Goal: Task Accomplishment & Management: Use online tool/utility

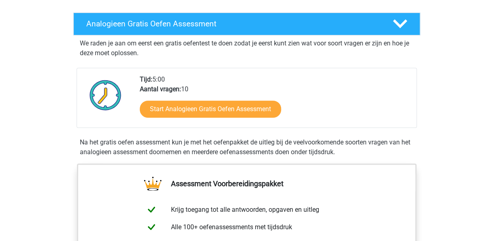
scroll to position [162, 0]
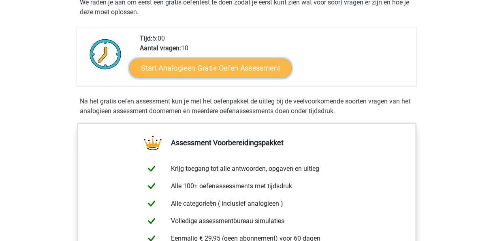
click at [204, 67] on link "Start Analogieen Gratis Oefen Assessment" at bounding box center [210, 67] width 162 height 19
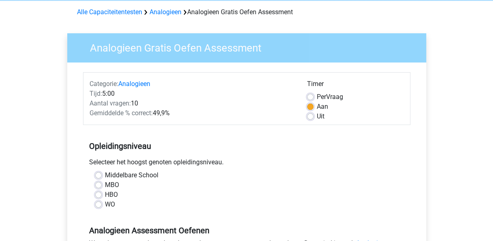
scroll to position [81, 0]
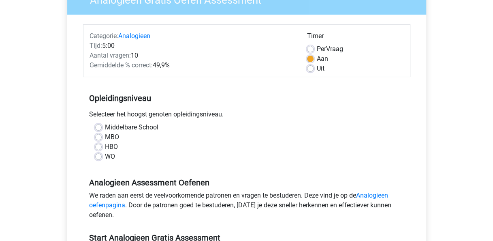
click at [105, 135] on label "MBO" at bounding box center [112, 137] width 14 height 10
click at [99, 135] on input "MBO" at bounding box center [98, 136] width 6 height 8
radio input "true"
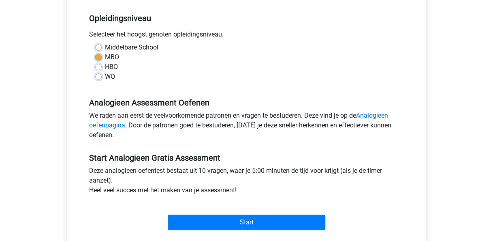
scroll to position [162, 0]
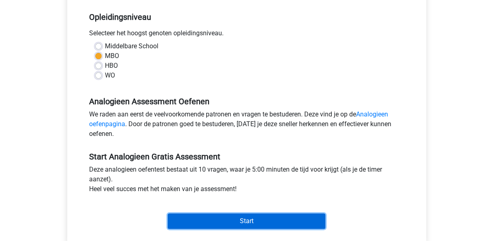
click at [248, 221] on input "Start" at bounding box center [247, 220] width 158 height 15
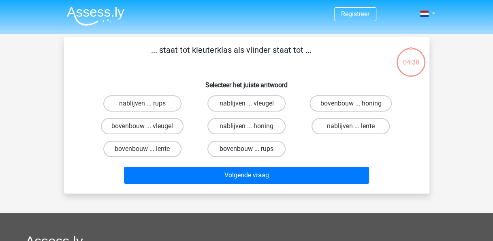
click at [245, 148] on label "bovenbouw ... rups" at bounding box center [246, 149] width 78 height 16
click at [246, 149] on input "bovenbouw ... rups" at bounding box center [248, 151] width 5 height 5
radio input "true"
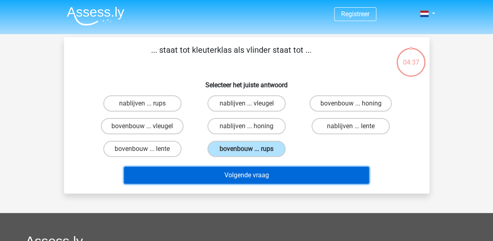
click at [251, 174] on button "Volgende vraag" at bounding box center [246, 175] width 245 height 17
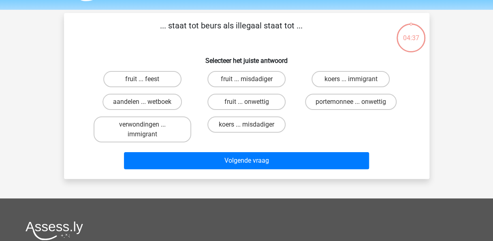
scroll to position [37, 0]
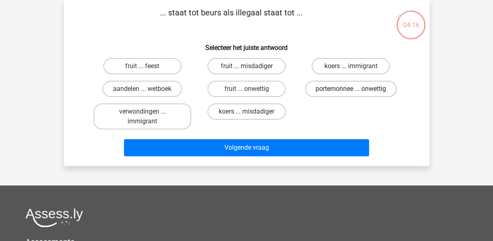
click at [348, 85] on label "portemonnee ... onwettig" at bounding box center [351, 89] width 92 height 16
click at [351, 89] on input "portemonnee ... onwettig" at bounding box center [353, 91] width 5 height 5
radio input "true"
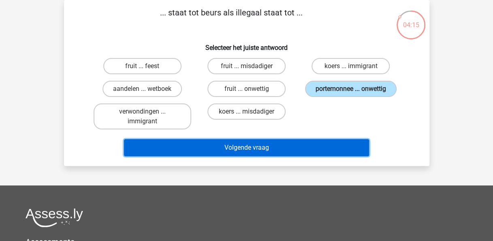
click at [252, 146] on button "Volgende vraag" at bounding box center [246, 147] width 245 height 17
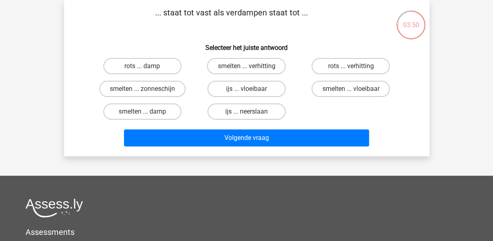
click at [248, 67] on input "smelten ... verhitting" at bounding box center [248, 68] width 5 height 5
radio input "true"
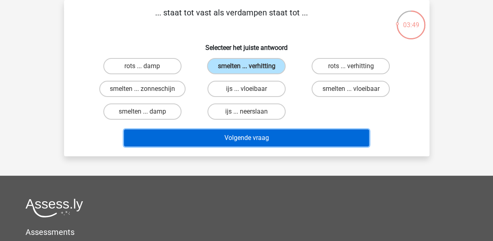
click at [238, 139] on button "Volgende vraag" at bounding box center [246, 137] width 245 height 17
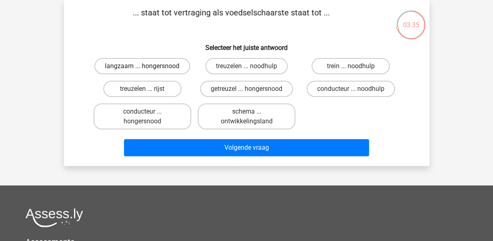
click at [151, 65] on label "langzaam ... hongersnood" at bounding box center [142, 66] width 96 height 16
click at [147, 66] on input "langzaam ... hongersnood" at bounding box center [144, 68] width 5 height 5
radio input "true"
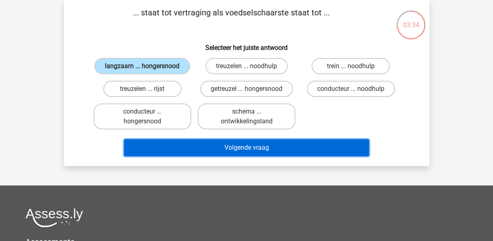
click at [249, 146] on button "Volgende vraag" at bounding box center [246, 147] width 245 height 17
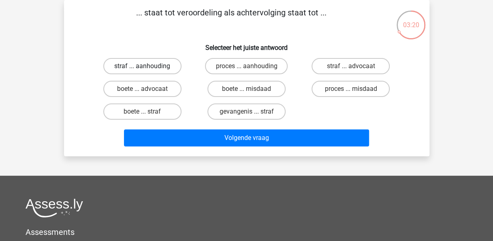
click at [152, 64] on label "straf ... aanhouding" at bounding box center [142, 66] width 78 height 16
click at [147, 66] on input "straf ... aanhouding" at bounding box center [144, 68] width 5 height 5
radio input "true"
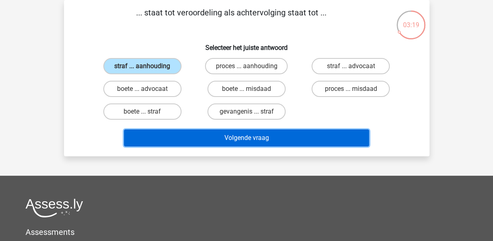
click at [245, 134] on button "Volgende vraag" at bounding box center [246, 137] width 245 height 17
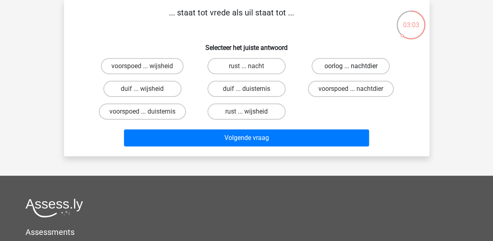
click at [340, 64] on label "oorlog ... nachtdier" at bounding box center [351, 66] width 78 height 16
click at [351, 66] on input "oorlog ... nachtdier" at bounding box center [353, 68] width 5 height 5
radio input "true"
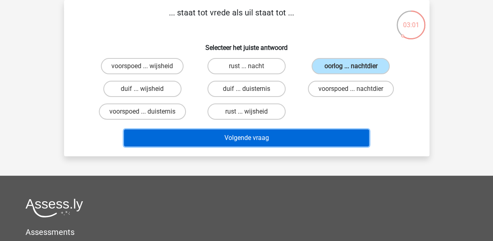
click at [247, 138] on button "Volgende vraag" at bounding box center [246, 137] width 245 height 17
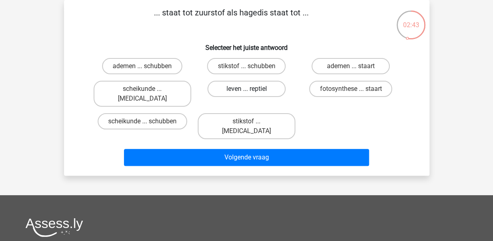
click at [248, 88] on label "leven ... reptiel" at bounding box center [246, 89] width 78 height 16
click at [248, 89] on input "leven ... reptiel" at bounding box center [248, 91] width 5 height 5
radio input "true"
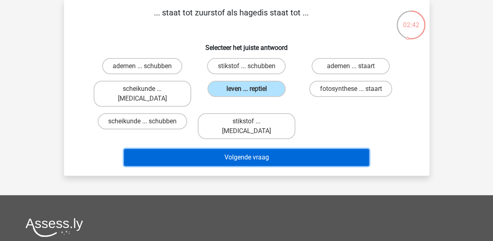
click at [248, 149] on button "Volgende vraag" at bounding box center [246, 157] width 245 height 17
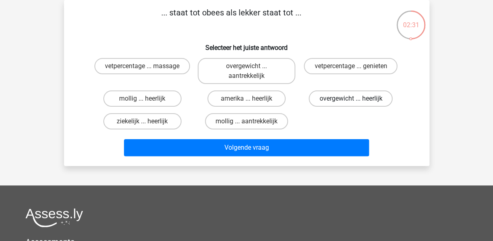
click at [340, 97] on label "overgewicht ... heerlijk" at bounding box center [351, 98] width 84 height 16
click at [351, 98] on input "overgewicht ... heerlijk" at bounding box center [353, 100] width 5 height 5
radio input "true"
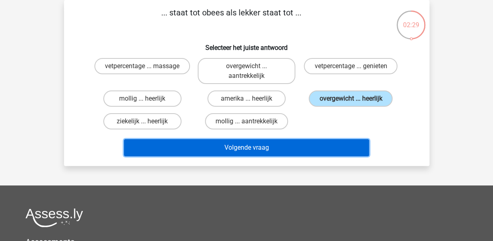
click at [256, 147] on button "Volgende vraag" at bounding box center [246, 147] width 245 height 17
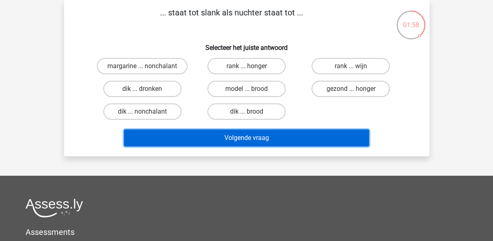
click at [250, 138] on button "Volgende vraag" at bounding box center [246, 137] width 245 height 17
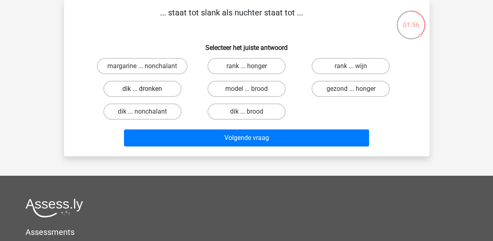
click at [155, 93] on label "dik ... dronken" at bounding box center [142, 89] width 78 height 16
click at [147, 93] on input "dik ... dronken" at bounding box center [144, 91] width 5 height 5
radio input "true"
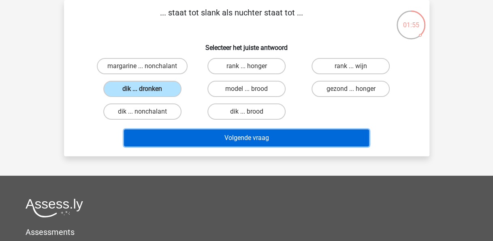
click at [244, 138] on button "Volgende vraag" at bounding box center [246, 137] width 245 height 17
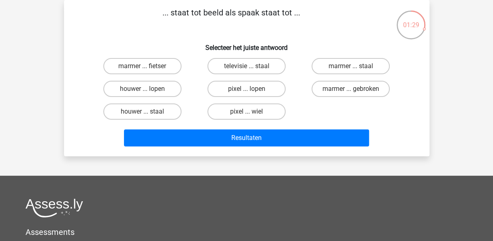
drag, startPoint x: 254, startPoint y: 64, endPoint x: 260, endPoint y: 79, distance: 16.0
click at [255, 66] on label "televisie ... staal" at bounding box center [246, 66] width 78 height 16
click at [252, 66] on input "televisie ... staal" at bounding box center [248, 68] width 5 height 5
radio input "true"
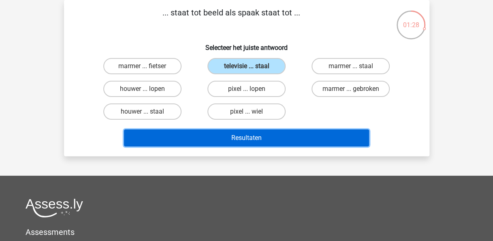
click at [275, 136] on button "Resultaten" at bounding box center [246, 137] width 245 height 17
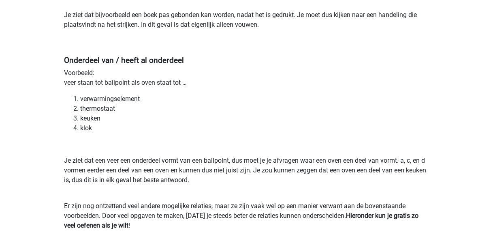
scroll to position [1337, 0]
